Goal: Communication & Community: Ask a question

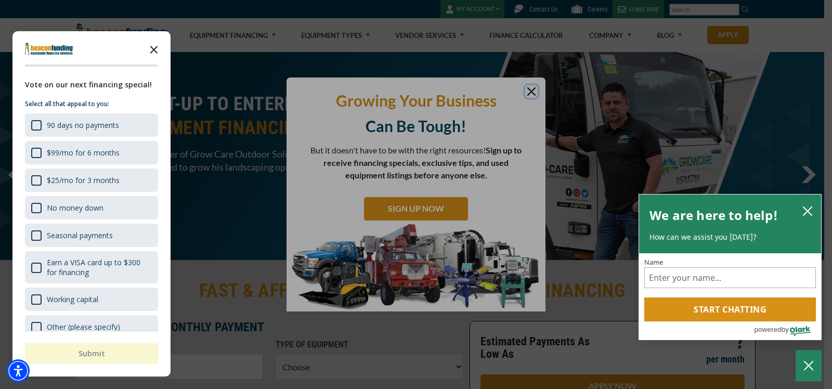
click at [153, 51] on icon "Close the survey" at bounding box center [153, 48] width 21 height 21
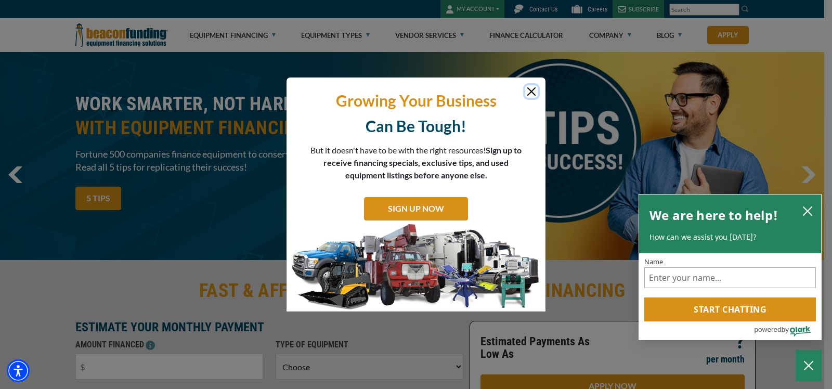
click at [525, 95] on button "Close" at bounding box center [531, 91] width 12 height 12
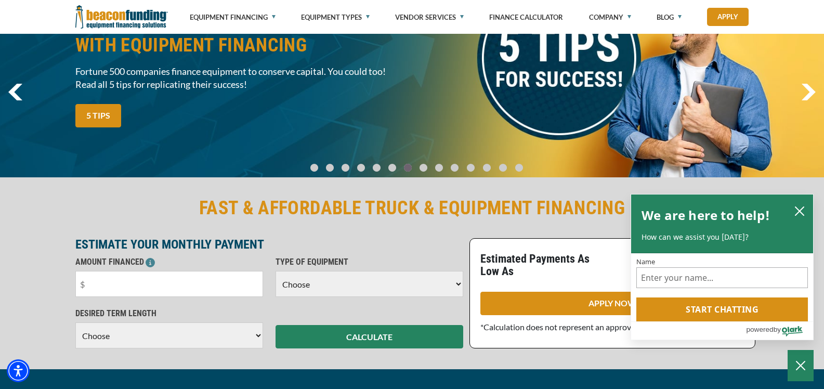
scroll to position [83, 0]
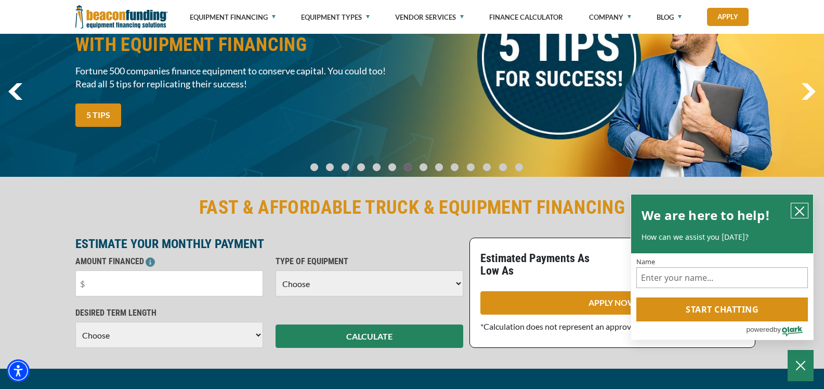
click at [798, 213] on icon "close chatbox" at bounding box center [799, 211] width 10 height 10
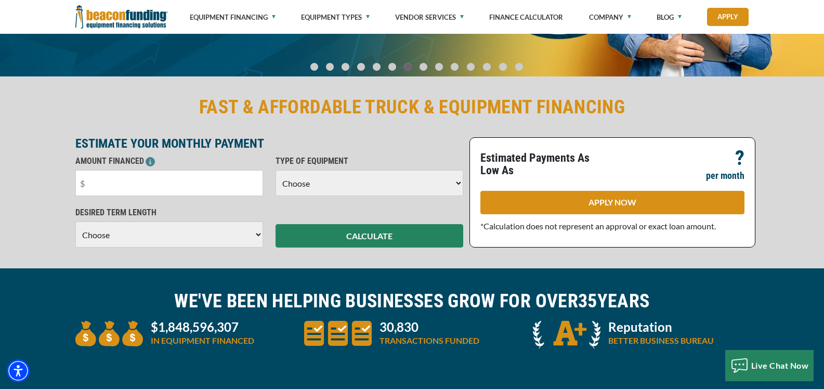
scroll to position [0, 0]
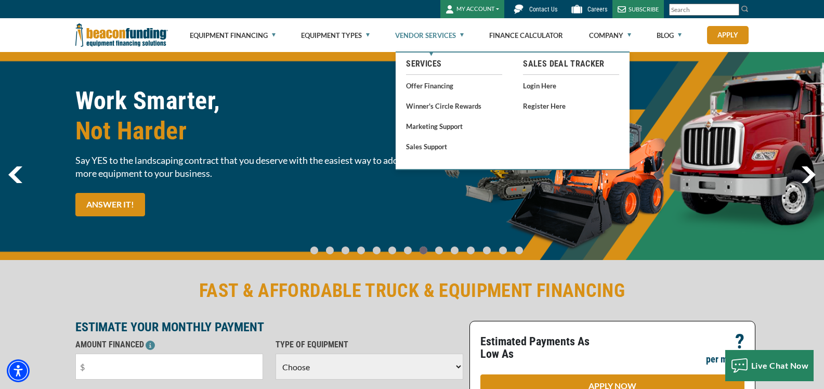
click at [463, 34] on link "Vendor Services" at bounding box center [429, 35] width 69 height 33
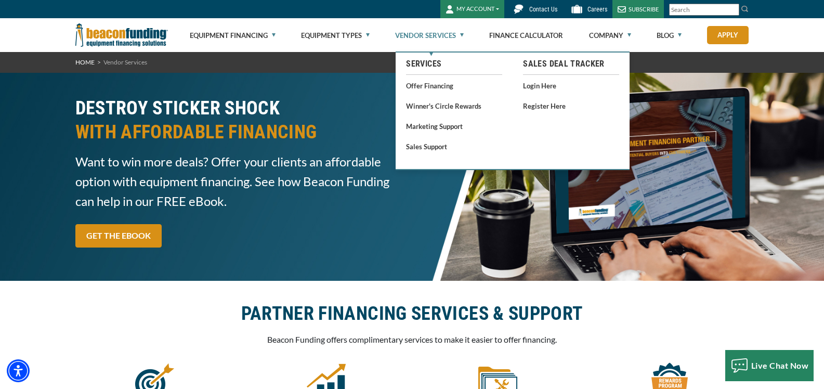
click at [421, 92] on ul "Services Offer Financing Winner's Circle Rewards Marketing Support Sales Support" at bounding box center [454, 103] width 117 height 103
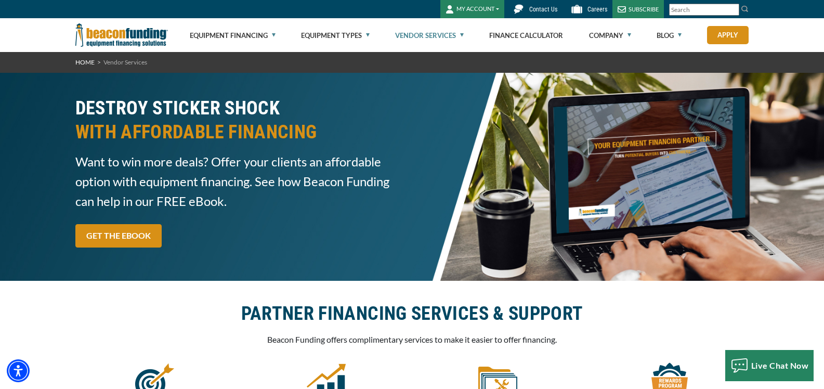
click at [534, 12] on span "Contact Us" at bounding box center [543, 9] width 28 height 7
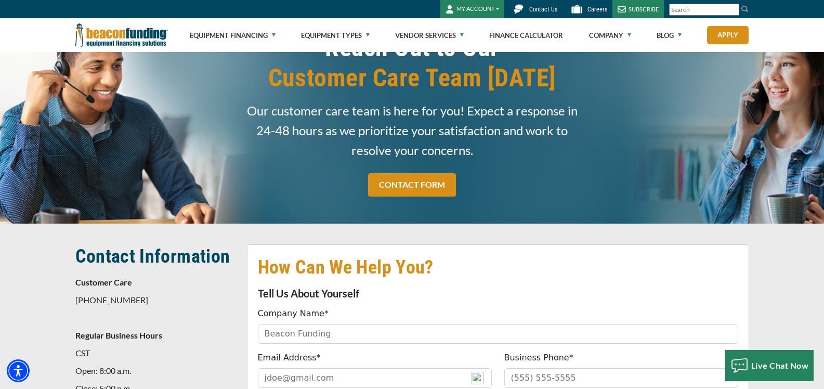
scroll to position [44, 0]
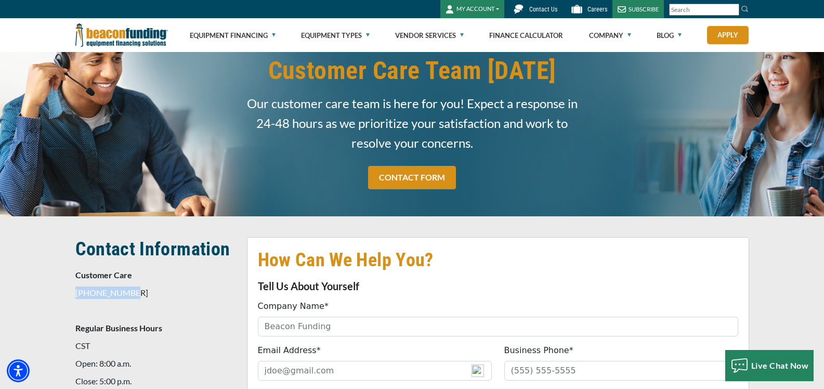
drag, startPoint x: 77, startPoint y: 292, endPoint x: 130, endPoint y: 287, distance: 53.2
click at [130, 287] on p "[PHONE_NUMBER]" at bounding box center [154, 292] width 159 height 12
copy p "[PHONE_NUMBER]"
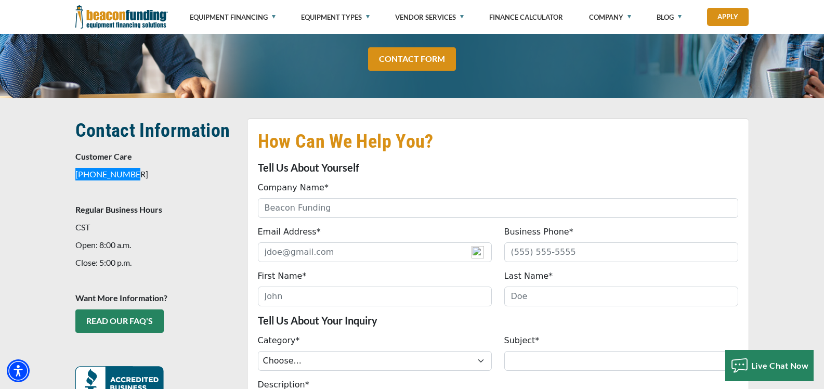
scroll to position [210, 0]
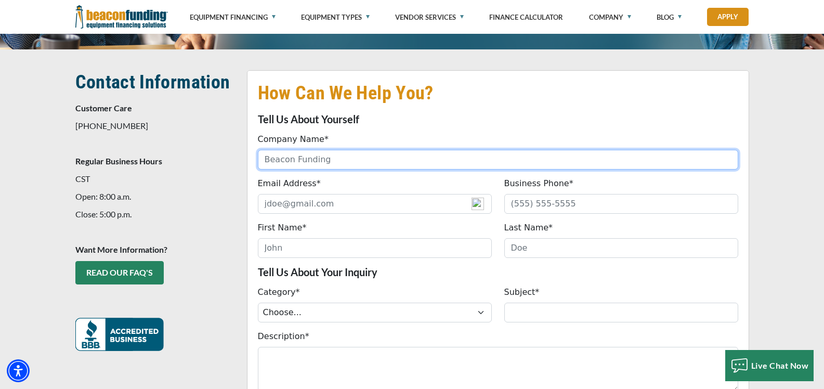
click at [351, 157] on input "Company Name*" at bounding box center [498, 160] width 480 height 20
type input "Ai Vending"
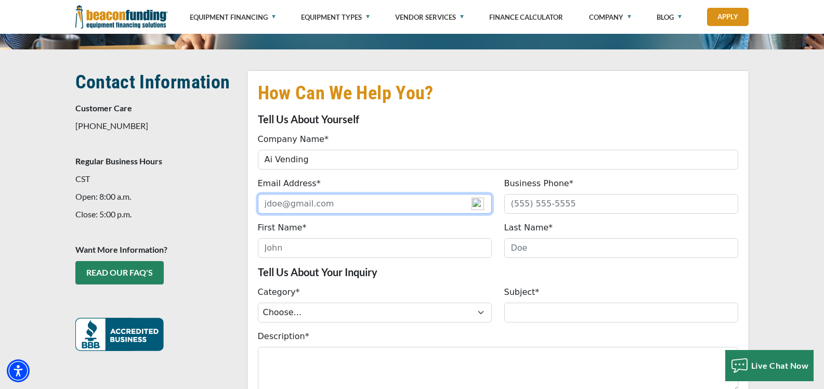
type input "[EMAIL_ADDRESS][DOMAIN_NAME]"
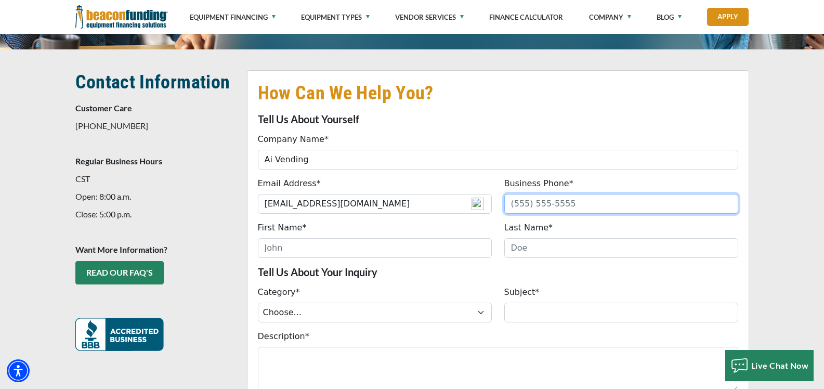
type input "3343992515"
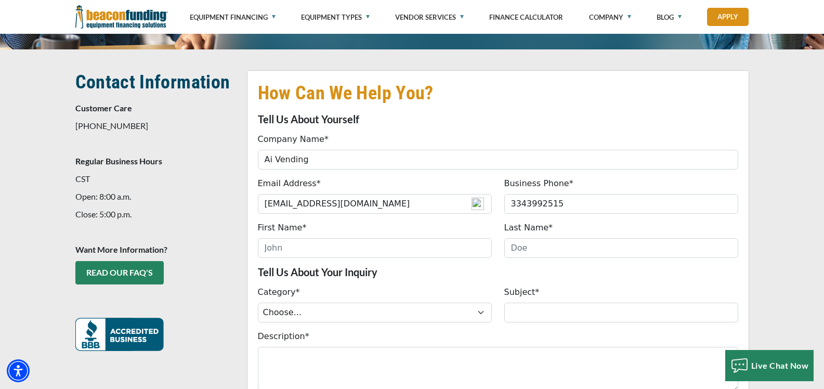
type input "[PERSON_NAME]"
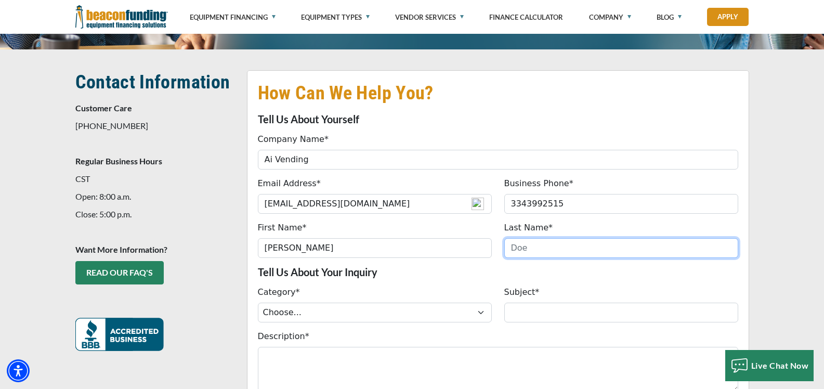
type input "[PERSON_NAME]"
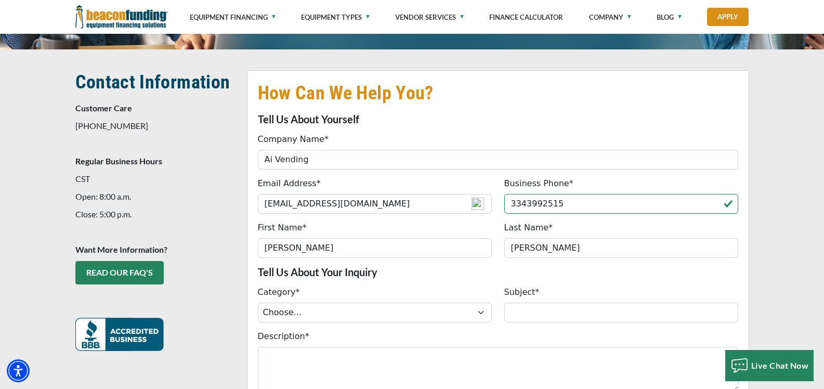
type input "[PHONE_NUMBER]"
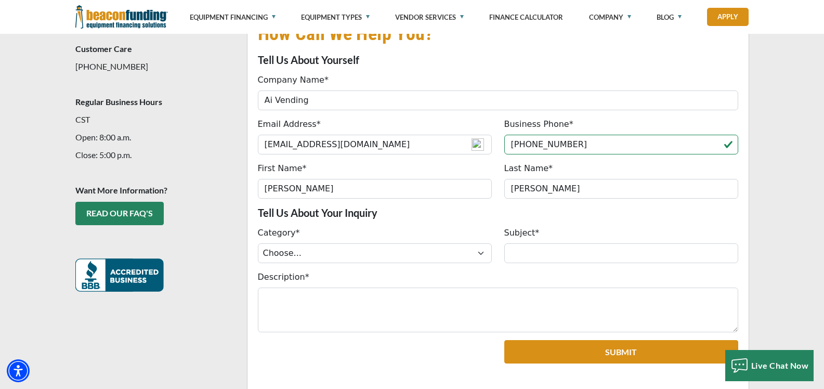
scroll to position [294, 0]
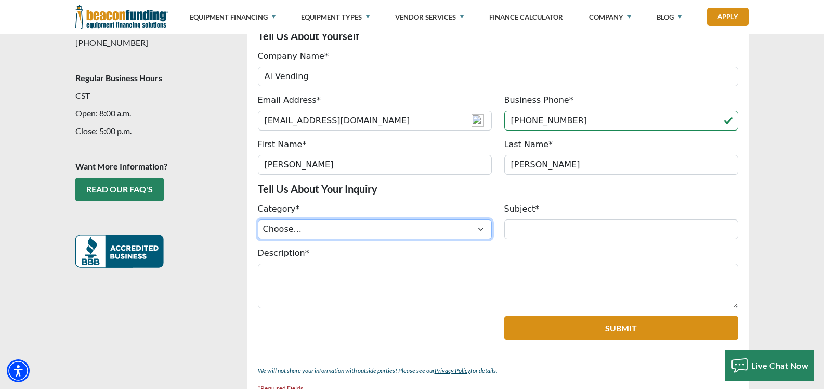
click at [348, 228] on select "Choose... ACH Change Request Balance Billing Contract Change Inquiry Customer P…" at bounding box center [375, 229] width 234 height 20
select select "c7c88d69-b3d2-ef11-8eea-6045bdef174d"
click at [258, 219] on select "Choose... ACH Change Request Balance Billing Contract Change Inquiry Customer P…" at bounding box center [375, 229] width 234 height 20
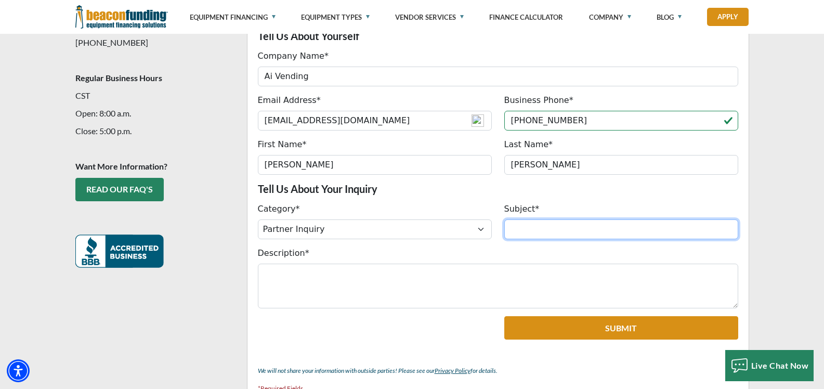
click at [522, 229] on input "Subject*" at bounding box center [621, 229] width 234 height 20
type input "Finance/Leasing Partnership"
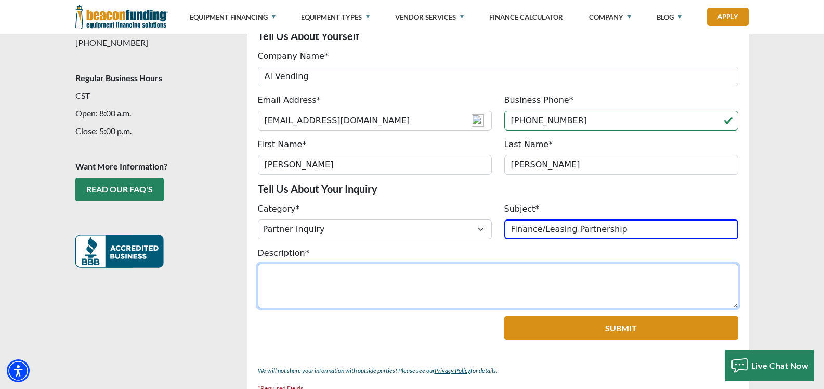
click at [285, 287] on textarea "Description*" at bounding box center [498, 286] width 480 height 45
paste textarea "I’m with Ai Vending LLC. We sell AI-powered vending machines priced $3,000–$8,0…"
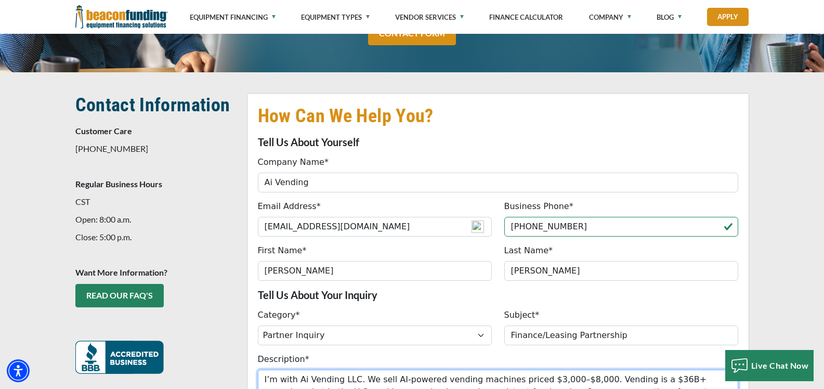
scroll to position [470, 0]
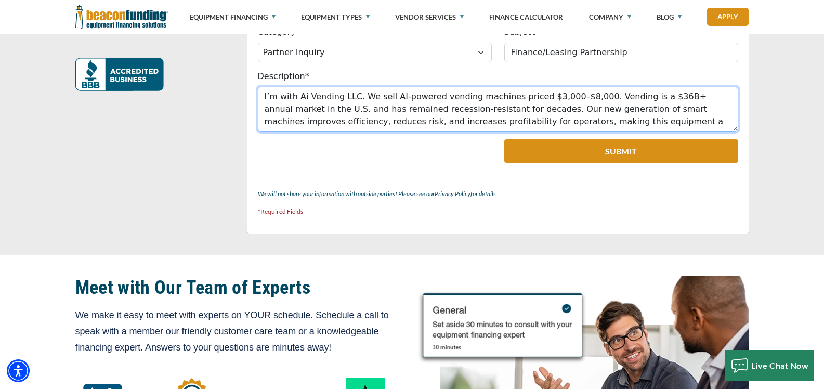
type textarea "I’m with Ai Vending LLC. We sell AI-powered vending machines priced $3,000–$8,0…"
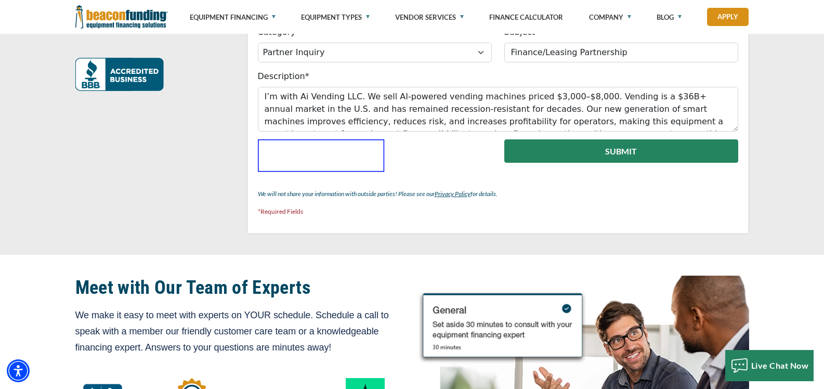
click at [567, 148] on button "Submit" at bounding box center [621, 150] width 234 height 23
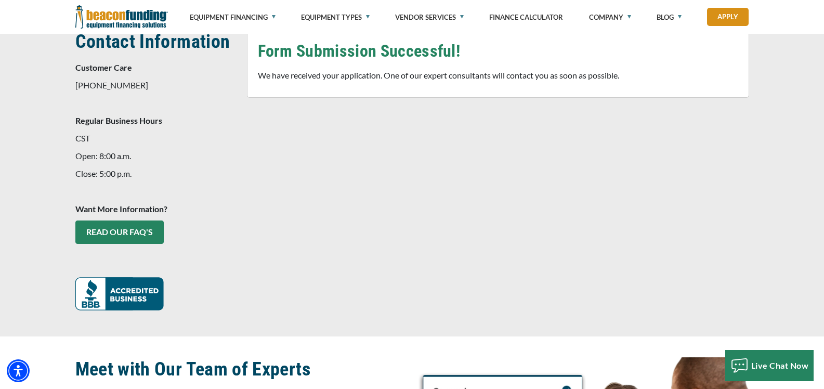
scroll to position [239, 0]
